Goal: Task Accomplishment & Management: Manage account settings

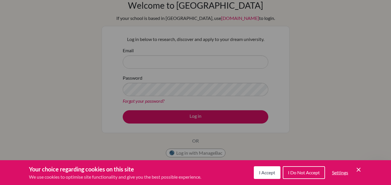
click at [156, 62] on div "Cookie Preferences" at bounding box center [195, 92] width 391 height 185
click at [360, 169] on icon "Cookie Control Close Icon" at bounding box center [358, 170] width 7 height 7
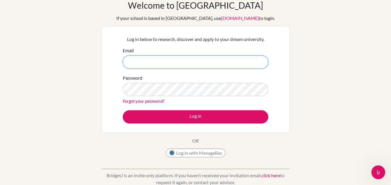
click at [174, 60] on input "Email" at bounding box center [196, 62] width 146 height 13
type input "[EMAIL_ADDRESS][DOMAIN_NAME]"
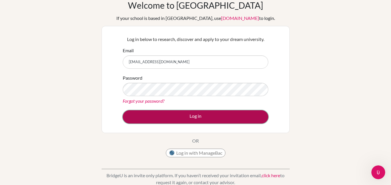
click at [178, 116] on button "Log in" at bounding box center [196, 116] width 146 height 13
